Goal: Task Accomplishment & Management: Use online tool/utility

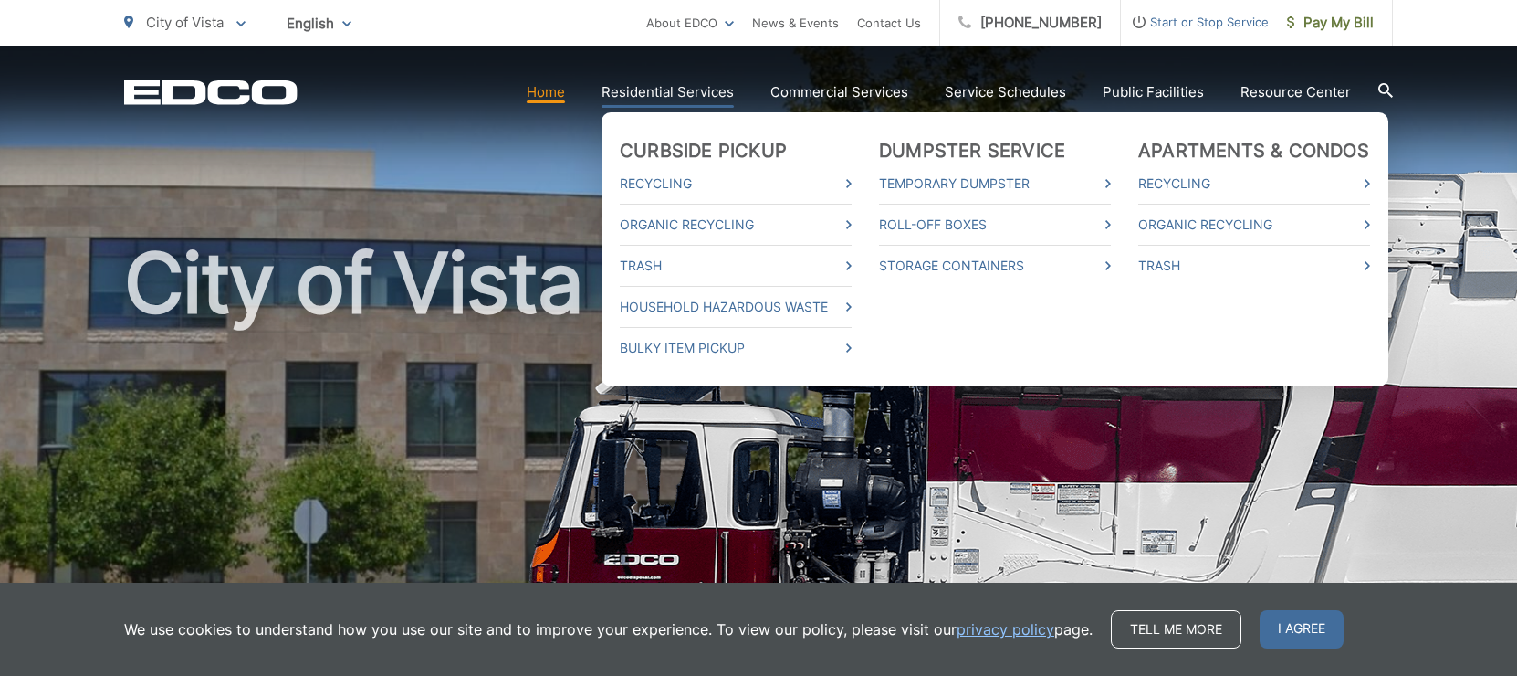
click at [709, 92] on link "Residential Services" at bounding box center [668, 92] width 132 height 22
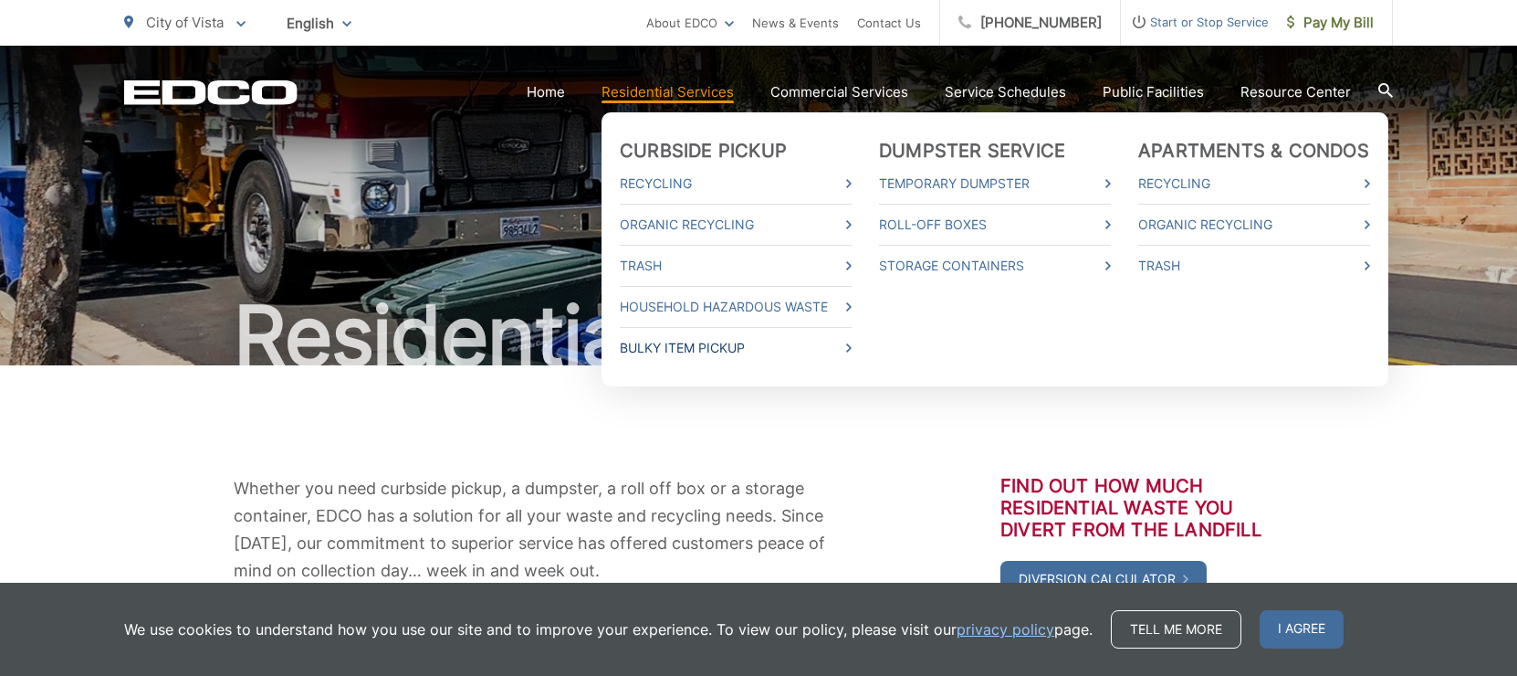
click at [697, 352] on link "Bulky Item Pickup" at bounding box center [736, 348] width 232 height 22
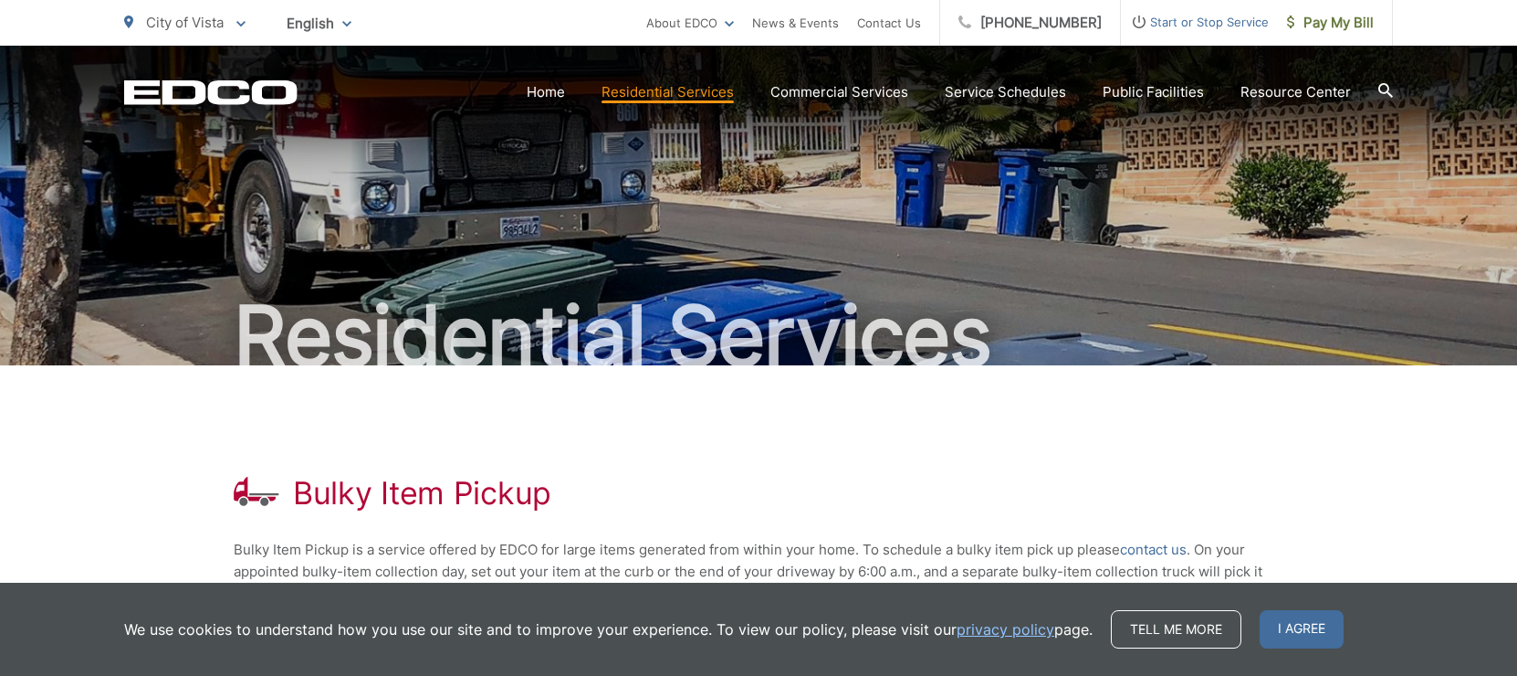
scroll to position [85, 0]
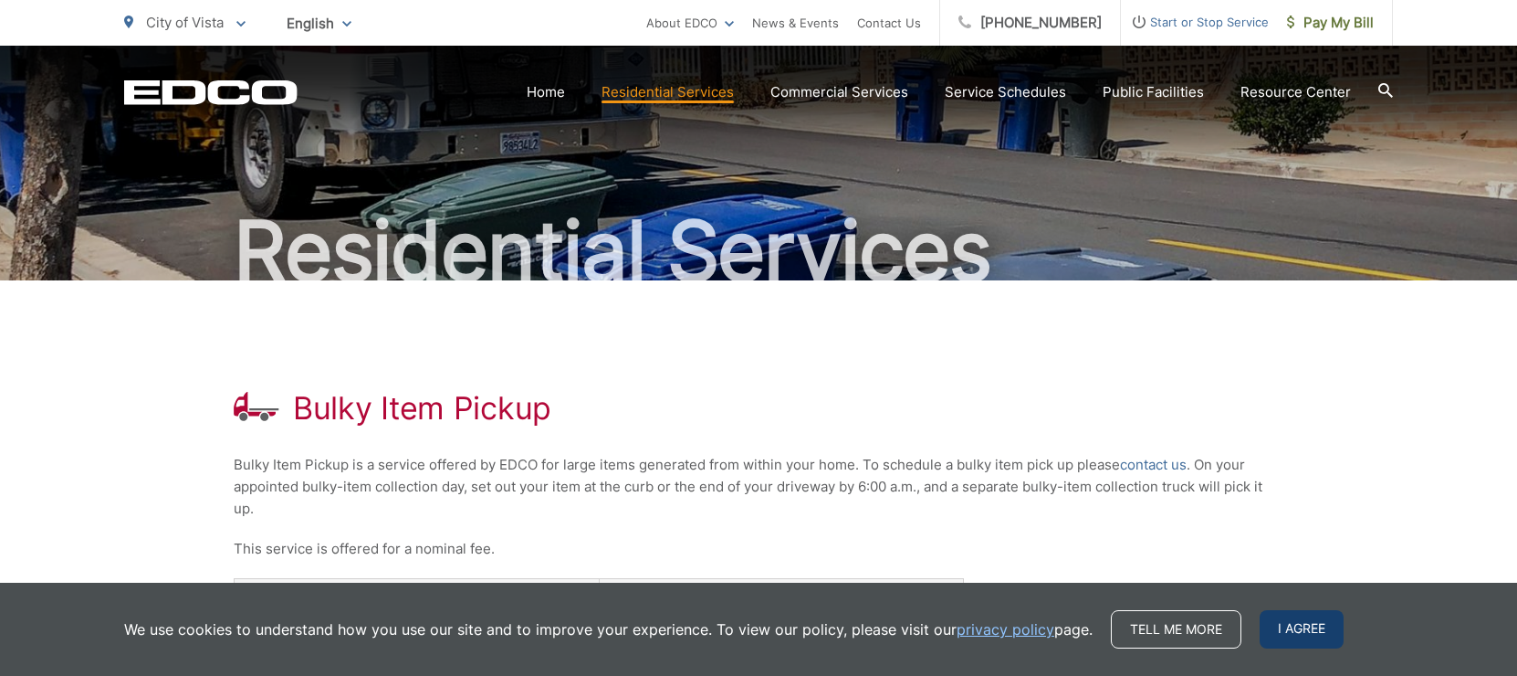
click at [1282, 627] on span "I agree" at bounding box center [1302, 629] width 84 height 38
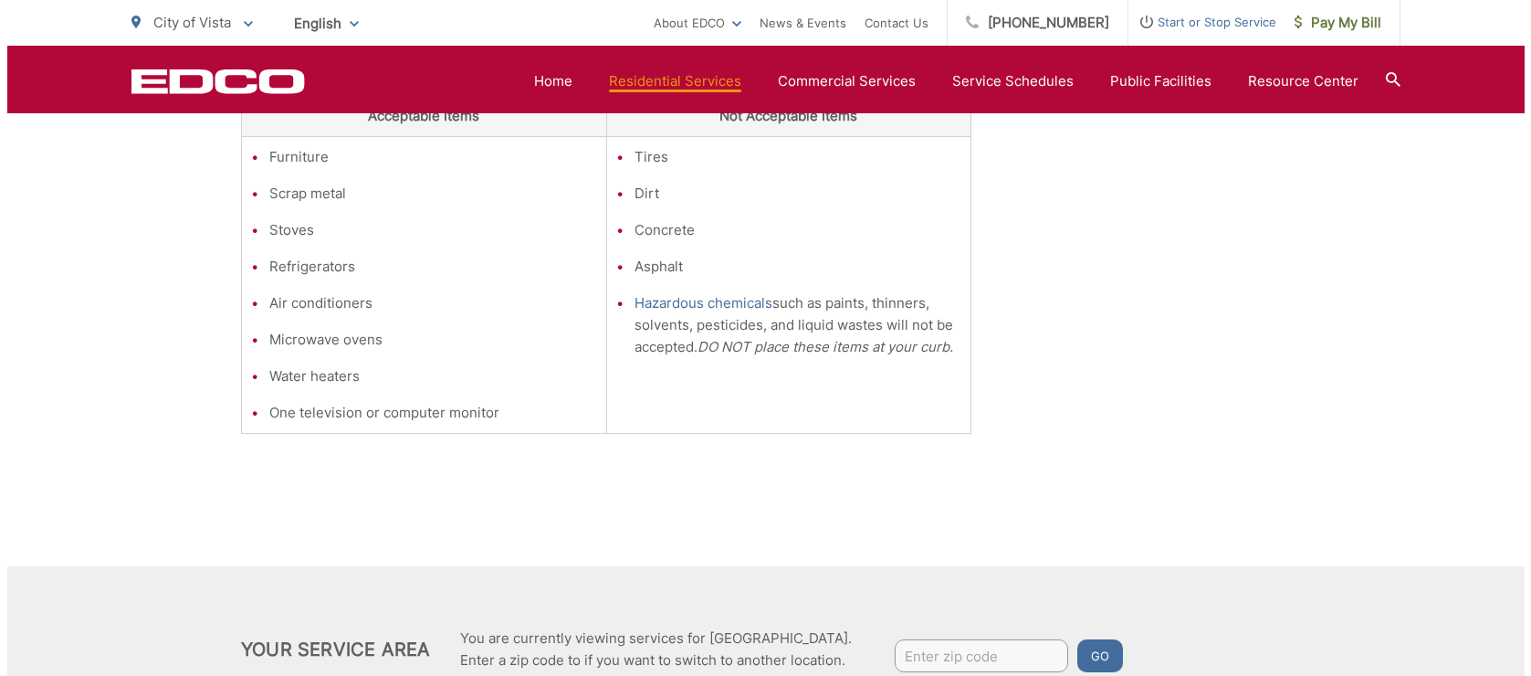
scroll to position [737, 0]
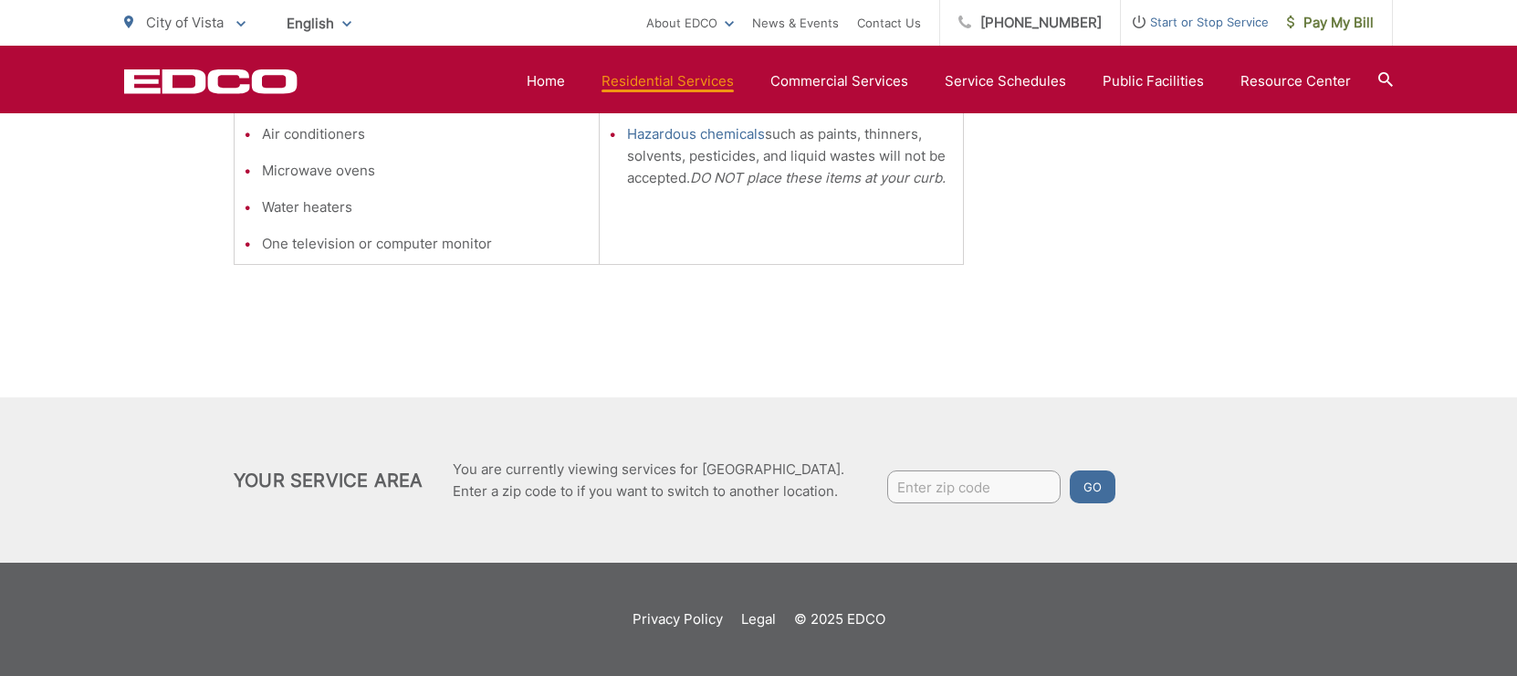
click at [960, 485] on input "Enter zip code" at bounding box center [973, 486] width 173 height 33
type input "92084"
click at [1109, 488] on button "Go" at bounding box center [1093, 486] width 46 height 33
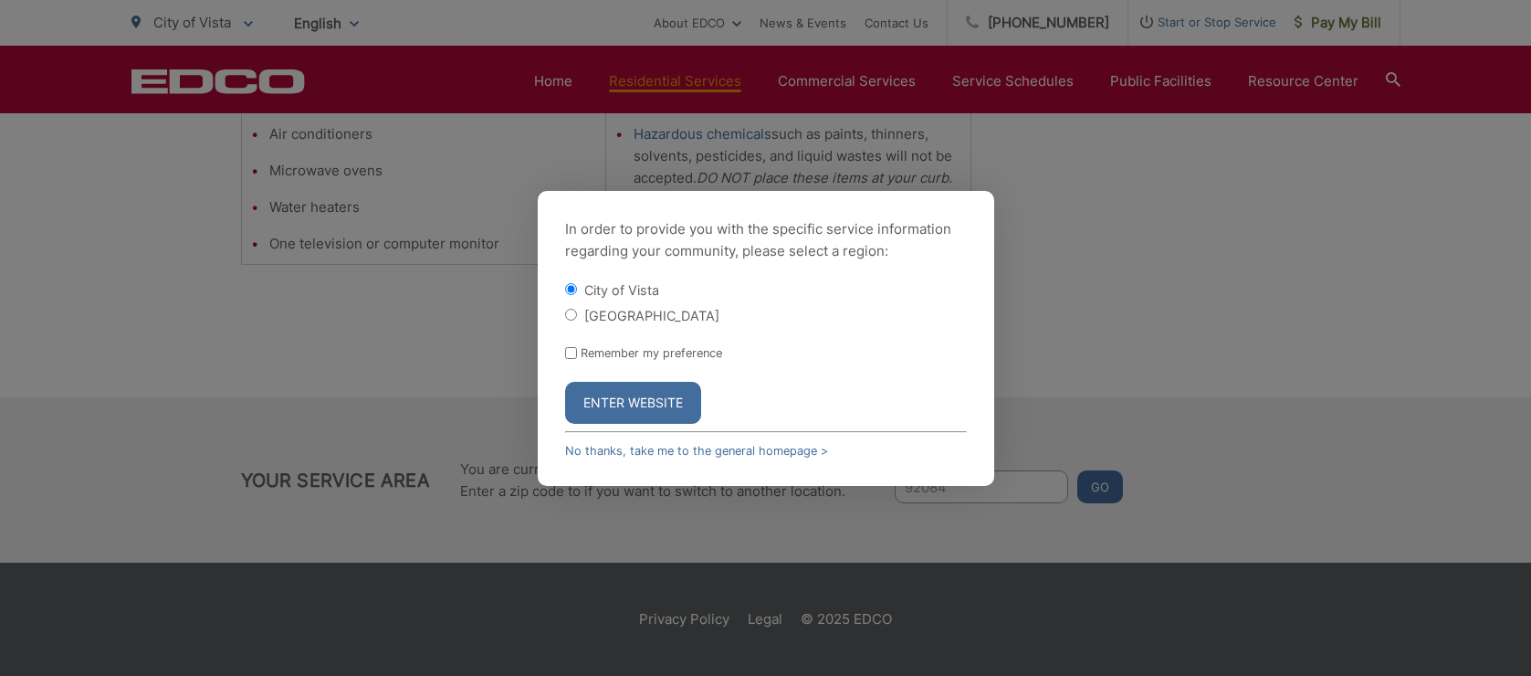
click at [659, 394] on button "Enter Website" at bounding box center [633, 403] width 136 height 42
